Goal: Information Seeking & Learning: Compare options

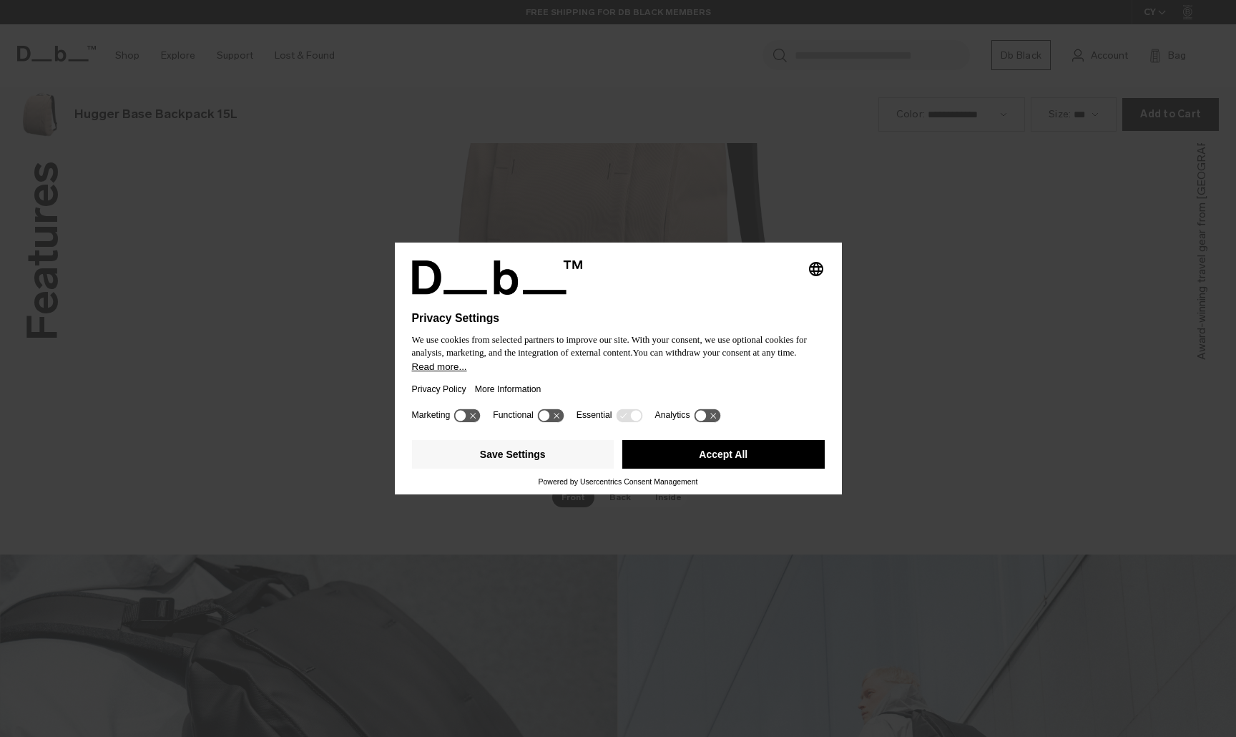
scroll to position [2210, 0]
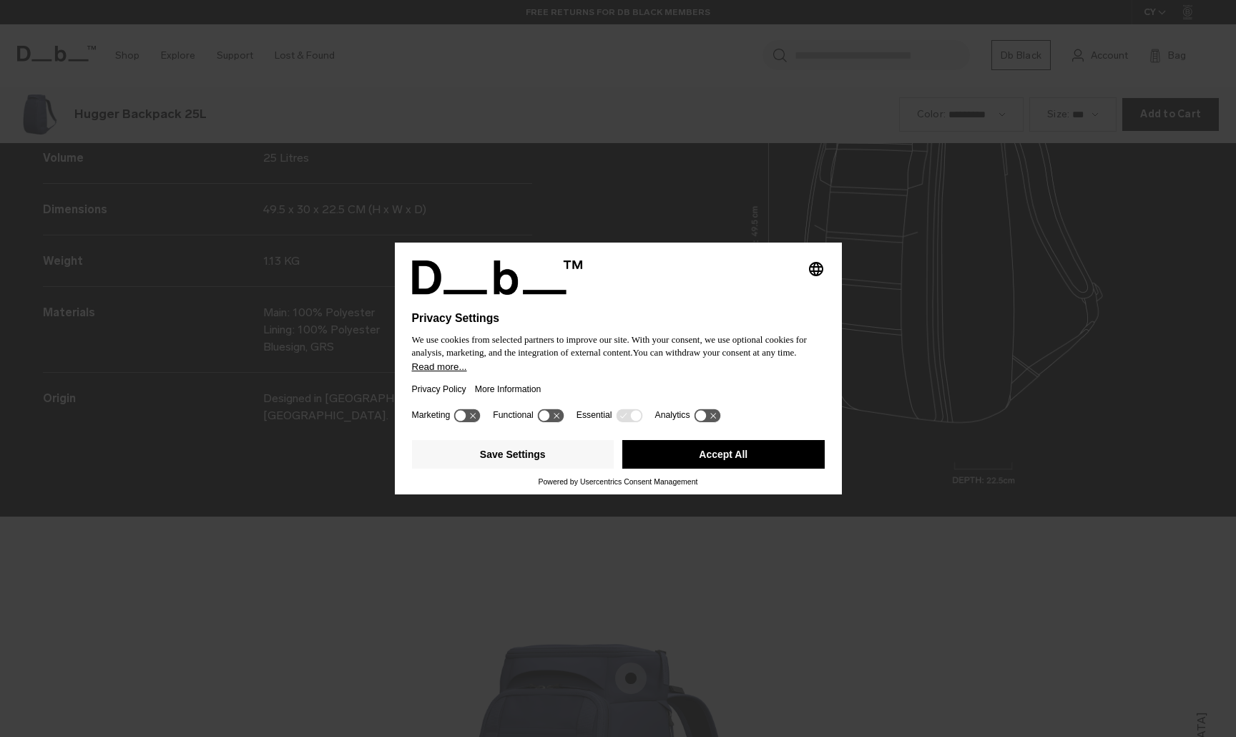
scroll to position [2210, 0]
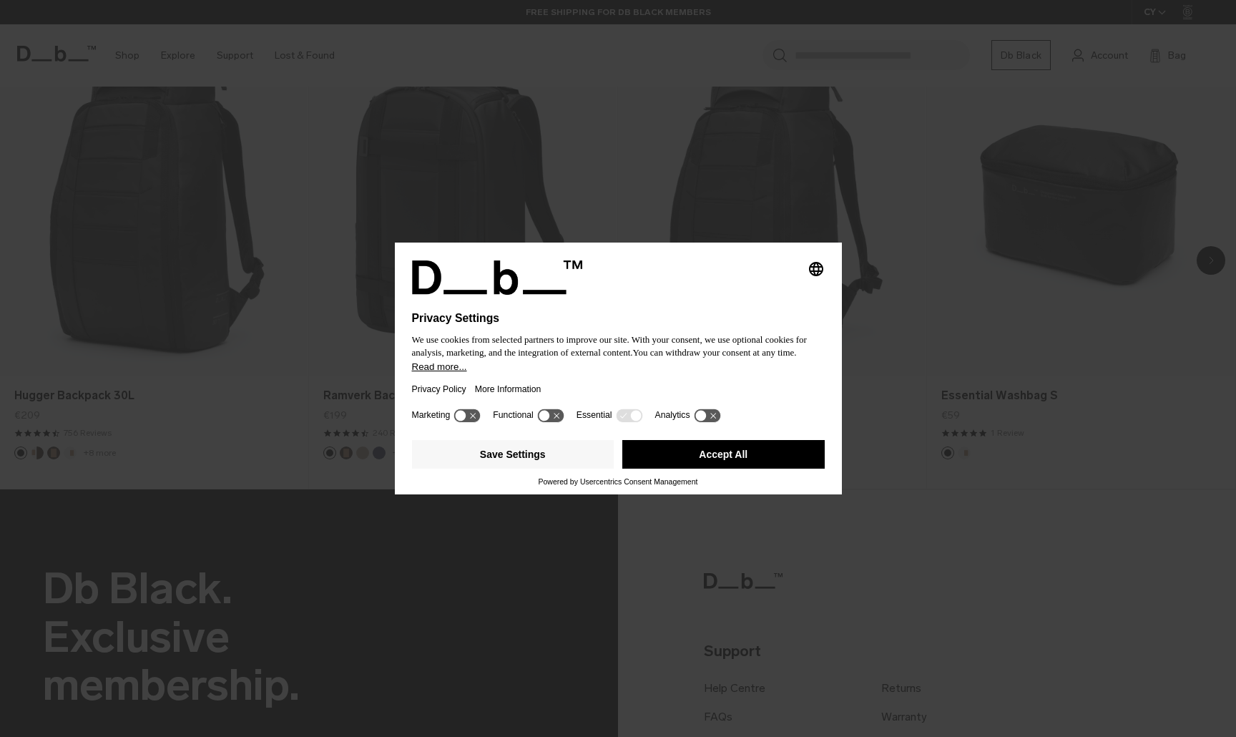
scroll to position [1127, 0]
